Goal: Check status: Check status

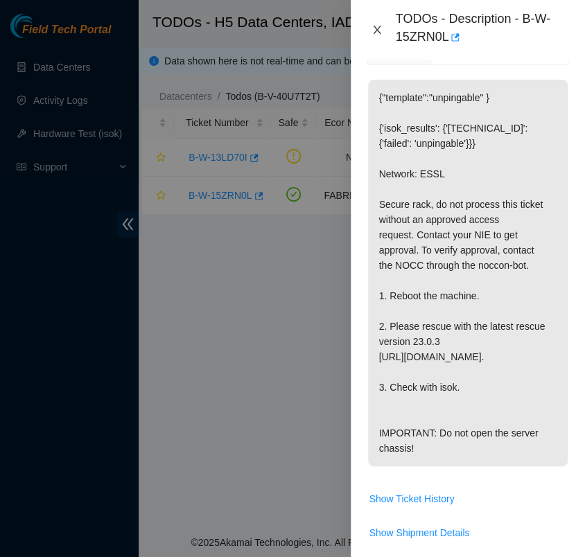
click at [371, 30] on button "Close" at bounding box center [376, 30] width 19 height 13
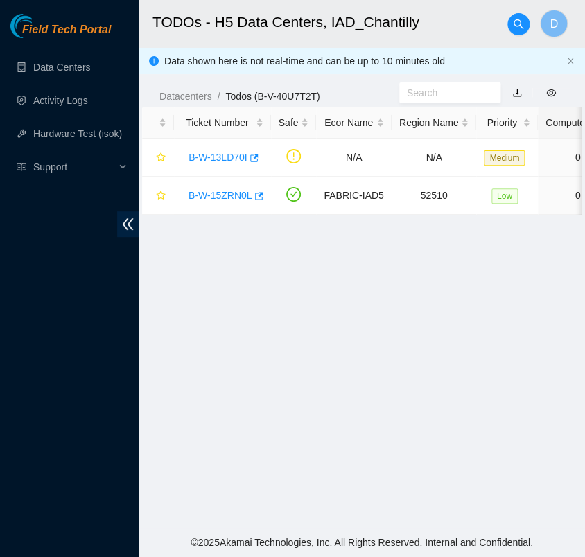
scroll to position [267, 0]
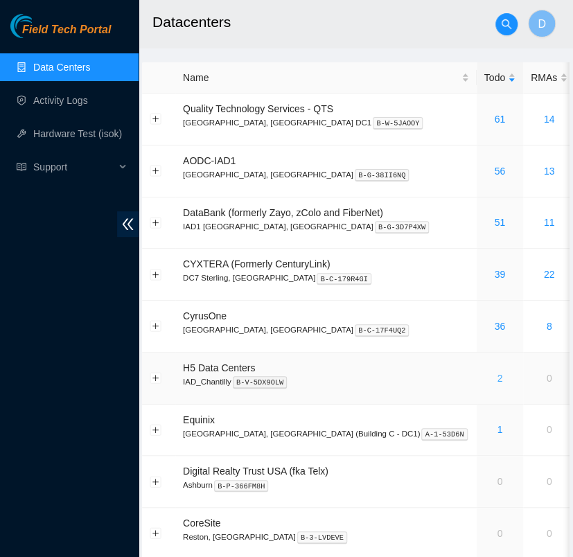
click at [497, 377] on link "2" at bounding box center [500, 378] width 6 height 11
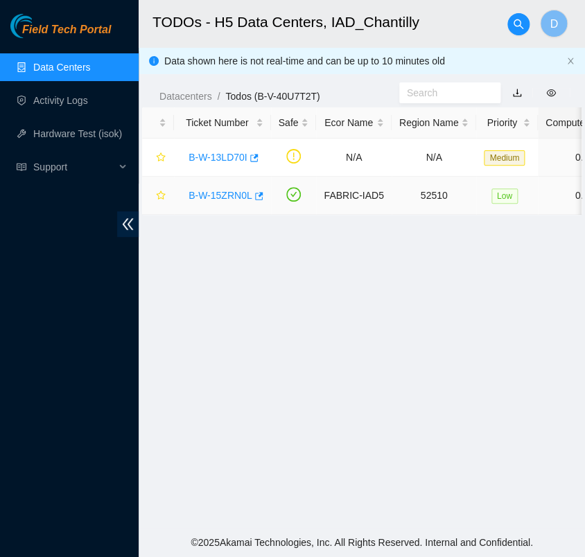
click at [231, 196] on link "B-W-15ZRN0L" at bounding box center [220, 195] width 64 height 11
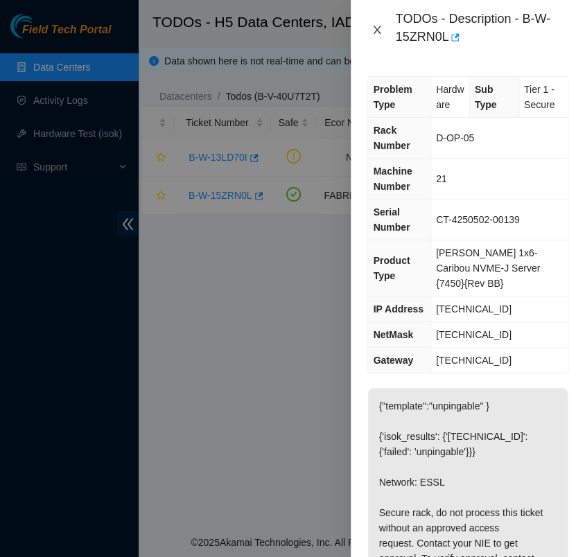
click at [379, 28] on icon "close" at bounding box center [376, 29] width 11 height 11
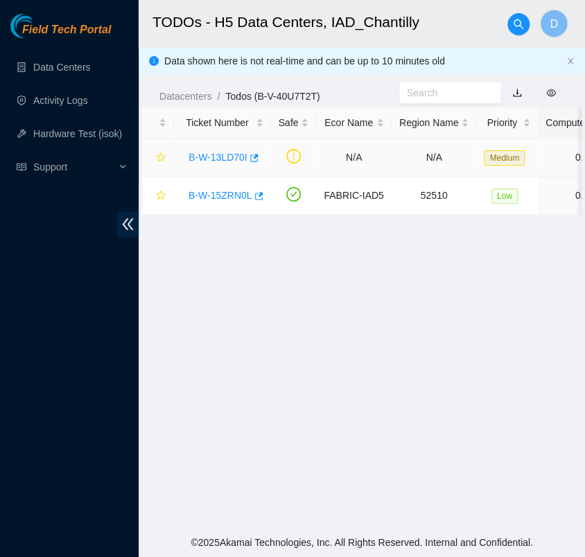
click at [218, 154] on link "B-W-13LD70I" at bounding box center [217, 157] width 59 height 11
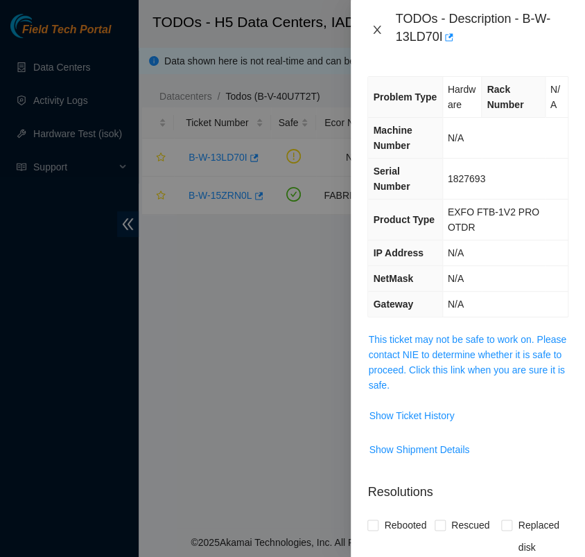
click at [375, 28] on icon "close" at bounding box center [378, 30] width 8 height 8
